Goal: Information Seeking & Learning: Learn about a topic

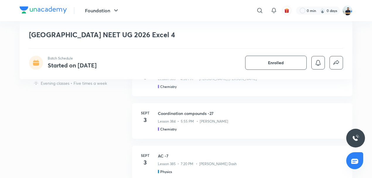
scroll to position [314, 0]
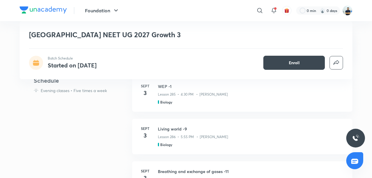
scroll to position [247, 0]
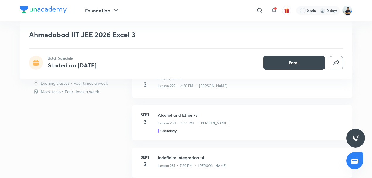
scroll to position [159, 0]
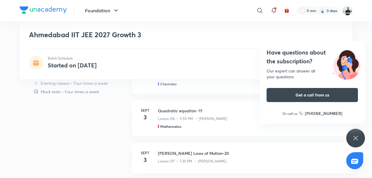
scroll to position [178, 0]
